Goal: Navigation & Orientation: Find specific page/section

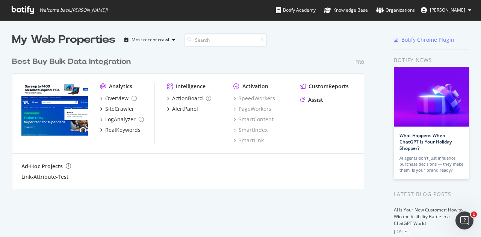
scroll to position [231, 469]
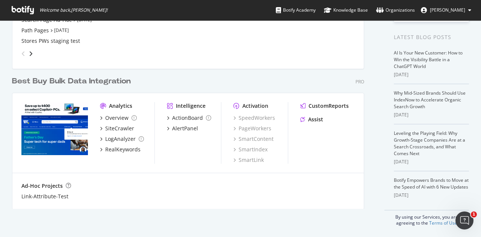
scroll to position [7, 0]
